Goal: Task Accomplishment & Management: Use online tool/utility

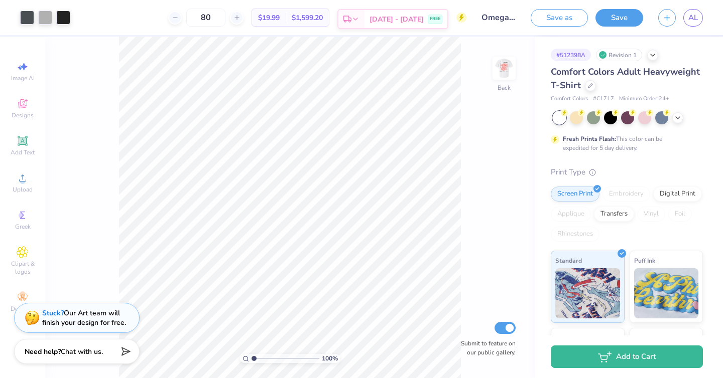
click at [364, 18] on div "Est. Delivery" at bounding box center [351, 19] width 26 height 18
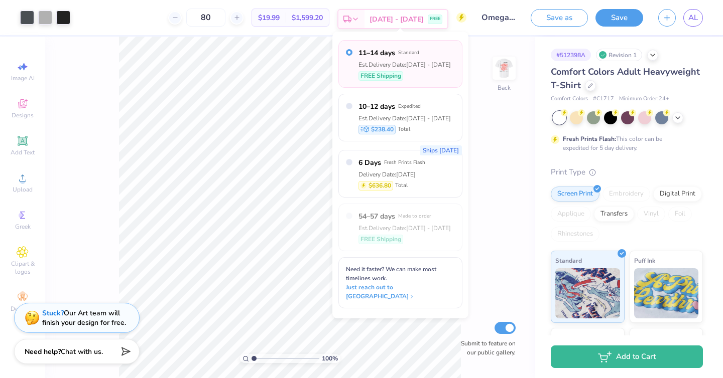
click at [361, 14] on div "Est. Delivery" at bounding box center [351, 19] width 26 height 18
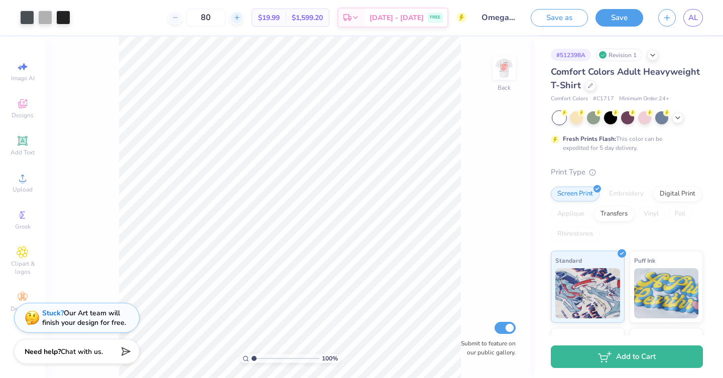
click at [238, 18] on line at bounding box center [236, 18] width 4 height 0
click at [225, 19] on input "82" at bounding box center [205, 18] width 39 height 18
type input "110"
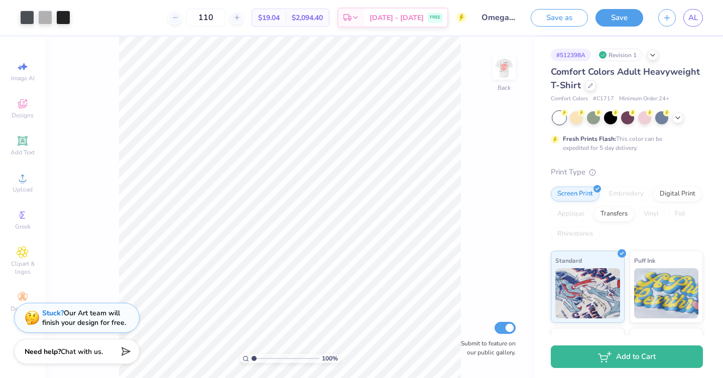
click at [158, 14] on div "110 $19.04 Per Item $2,094.40 Total Est. Delivery [DATE] - [DATE] FREE" at bounding box center [272, 17] width 389 height 35
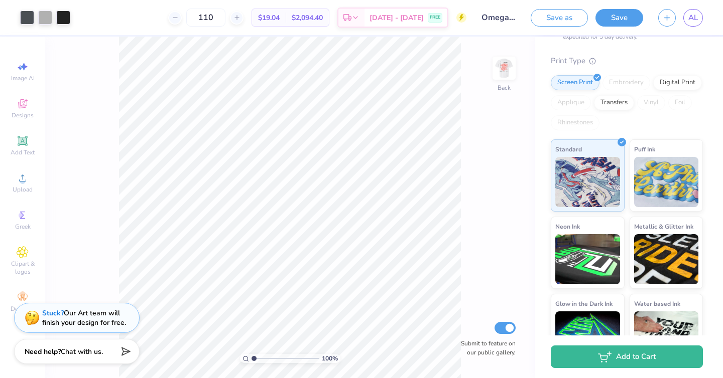
scroll to position [142, 0]
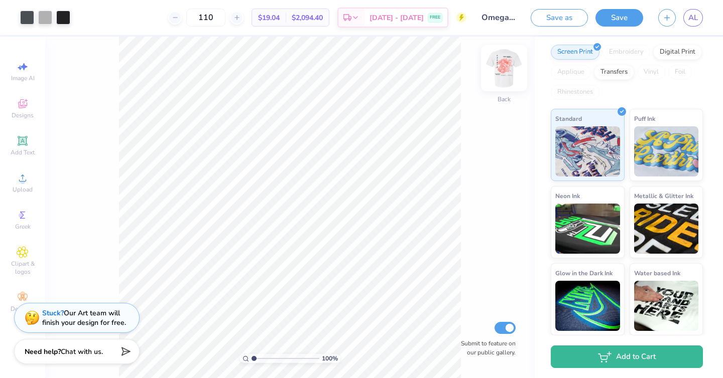
click at [509, 60] on img at bounding box center [504, 68] width 40 height 40
click at [691, 18] on span "AL" at bounding box center [693, 18] width 10 height 12
